Goal: Task Accomplishment & Management: Manage account settings

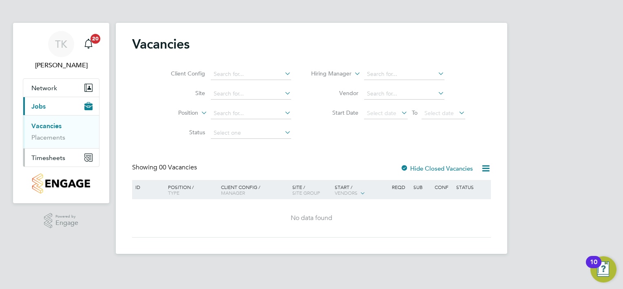
click at [46, 157] on span "Timesheets" at bounding box center [48, 158] width 34 height 8
click at [49, 145] on link "Timesheets" at bounding box center [48, 144] width 34 height 8
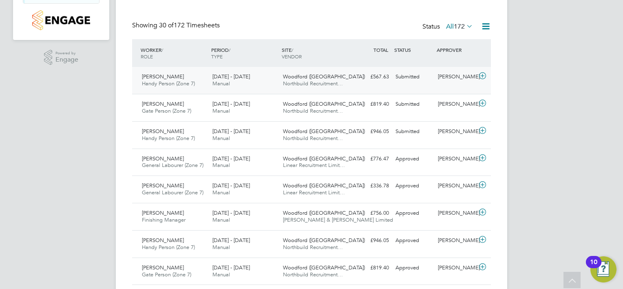
click at [161, 77] on span "[PERSON_NAME]" at bounding box center [163, 76] width 42 height 7
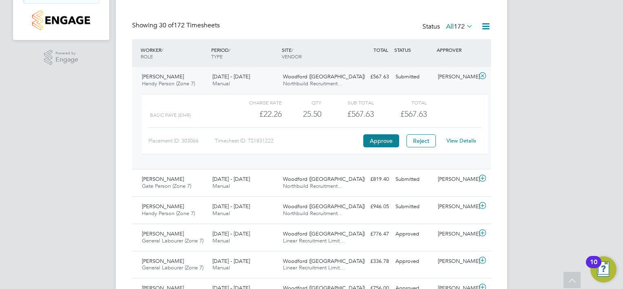
click at [461, 139] on link "View Details" at bounding box center [461, 140] width 30 height 7
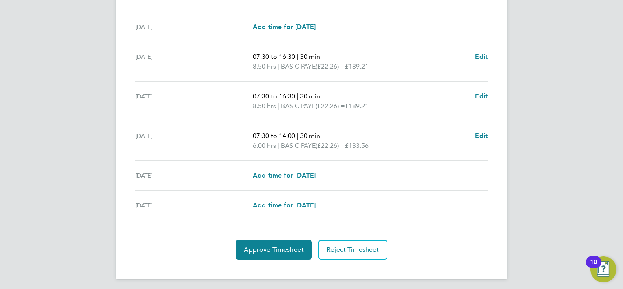
scroll to position [286, 0]
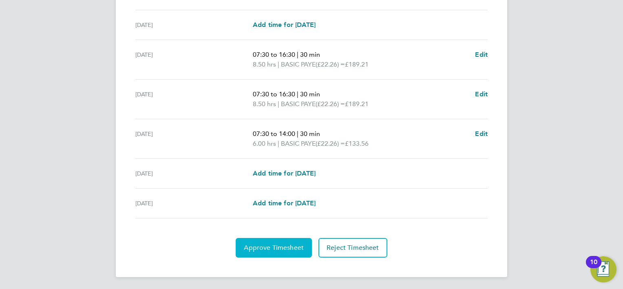
click at [294, 252] on button "Approve Timesheet" at bounding box center [274, 248] width 76 height 20
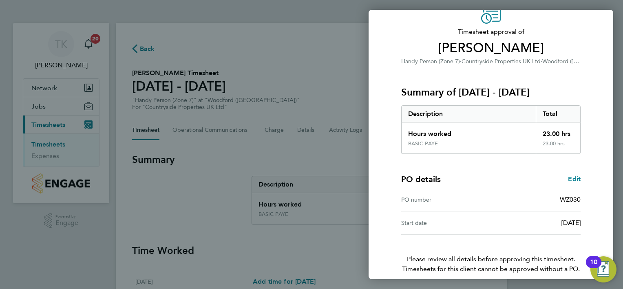
scroll to position [78, 0]
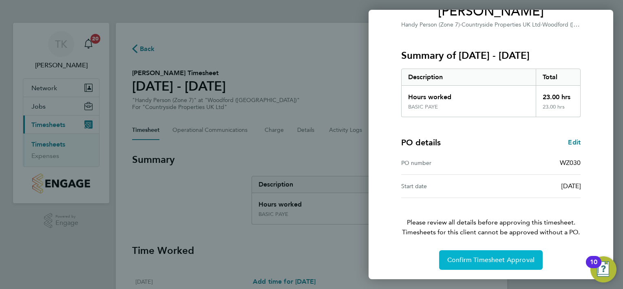
click at [484, 265] on button "Confirm Timesheet Approval" at bounding box center [491, 260] width 104 height 20
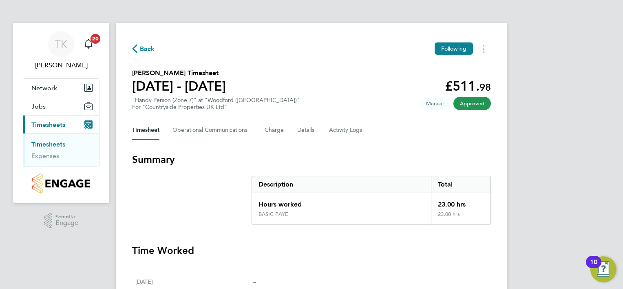
click at [40, 143] on link "Timesheets" at bounding box center [48, 144] width 34 height 8
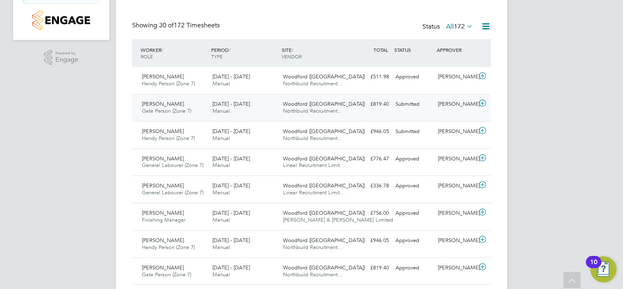
click at [300, 108] on span "Northbuild Recruitment…" at bounding box center [313, 110] width 60 height 7
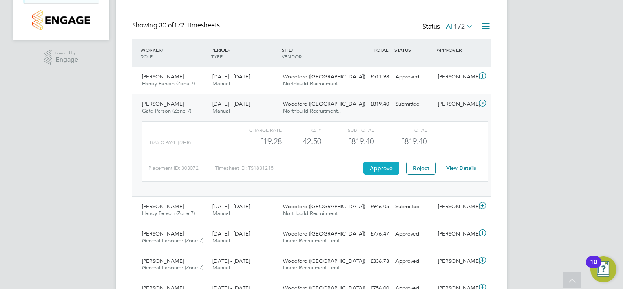
click at [382, 171] on button "Approve" at bounding box center [381, 167] width 36 height 13
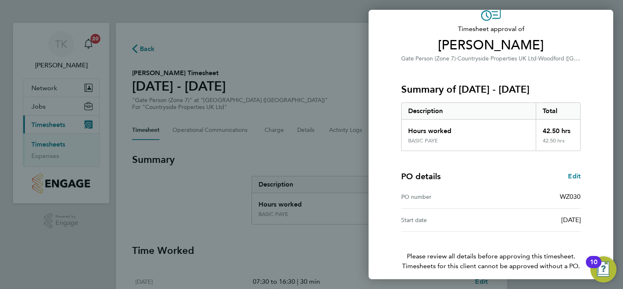
scroll to position [78, 0]
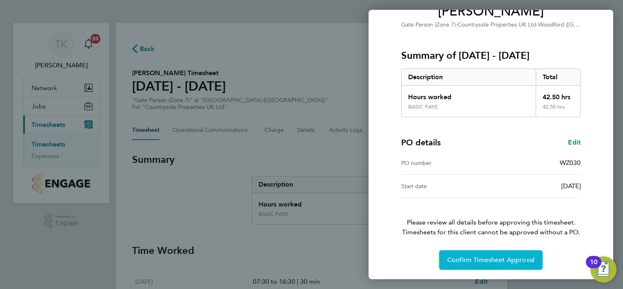
click at [486, 264] on button "Confirm Timesheet Approval" at bounding box center [491, 260] width 104 height 20
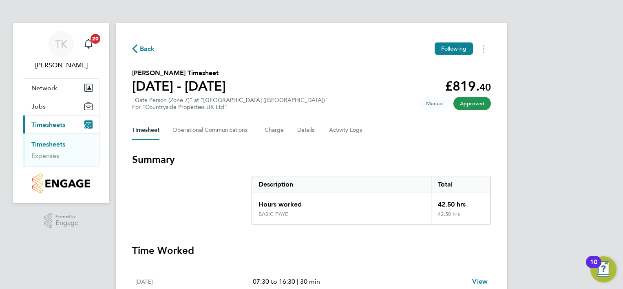
click at [50, 143] on link "Timesheets" at bounding box center [48, 144] width 34 height 8
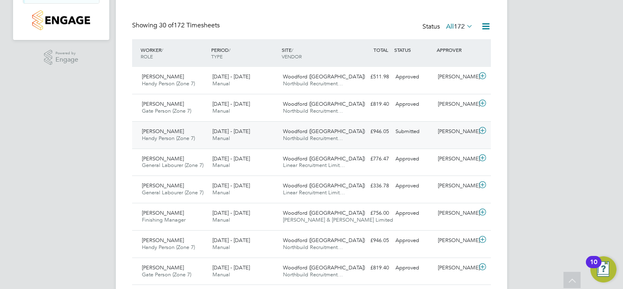
click at [146, 135] on span "Handy Person (Zone 7)" at bounding box center [168, 138] width 53 height 7
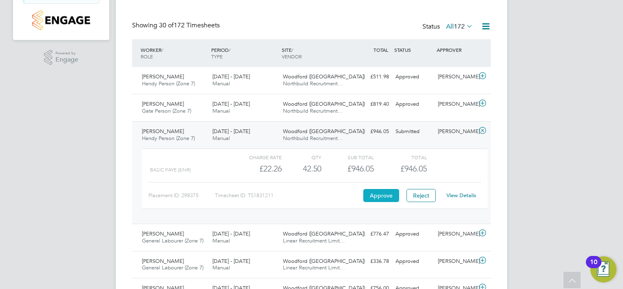
click at [387, 197] on button "Approve" at bounding box center [381, 195] width 36 height 13
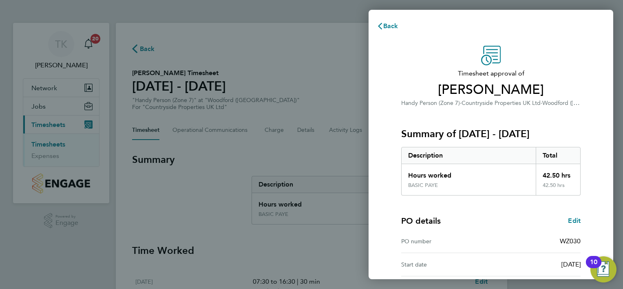
scroll to position [78, 0]
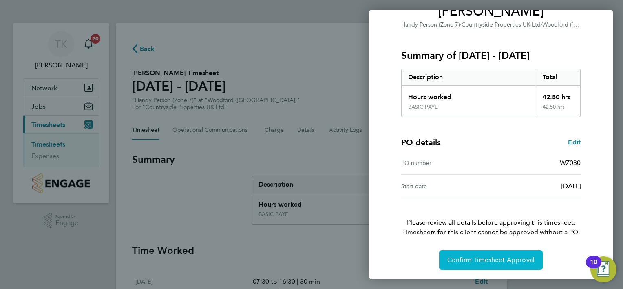
click at [485, 263] on button "Confirm Timesheet Approval" at bounding box center [491, 260] width 104 height 20
